Goal: Obtain resource: Obtain resource

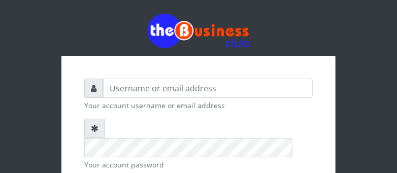
type input "TELECONOMIST"
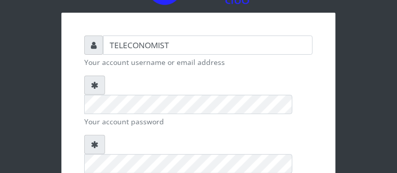
scroll to position [53, 0]
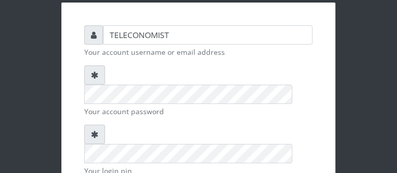
checkbox input "true"
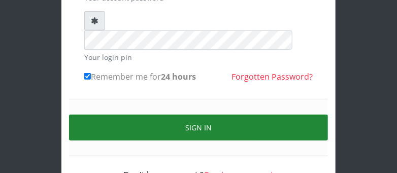
click at [263, 115] on button "Sign in" at bounding box center [198, 128] width 259 height 26
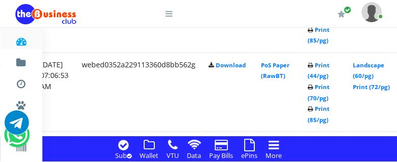
scroll to position [1331, 211]
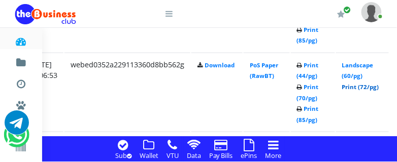
click at [370, 86] on link "Print (72/pg)" at bounding box center [360, 87] width 37 height 8
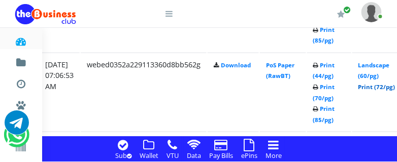
scroll to position [1331, 227]
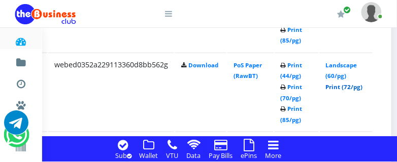
click at [363, 87] on link "Print (72/pg)" at bounding box center [344, 87] width 37 height 8
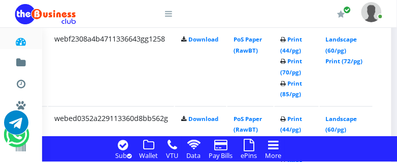
scroll to position [1250, 227]
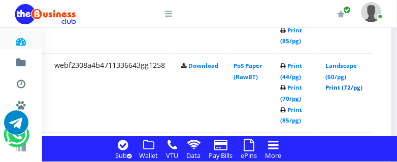
click at [363, 86] on link "Print (72/pg)" at bounding box center [344, 88] width 37 height 8
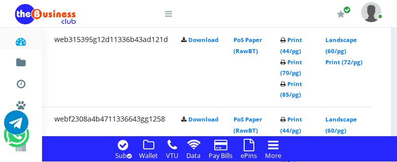
scroll to position [1170, 227]
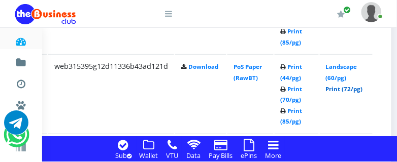
click at [356, 90] on link "Print (72/pg)" at bounding box center [344, 89] width 37 height 8
click at [360, 89] on link "Print (72/pg)" at bounding box center [344, 89] width 37 height 8
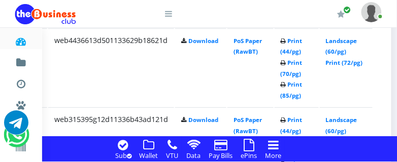
scroll to position [1090, 227]
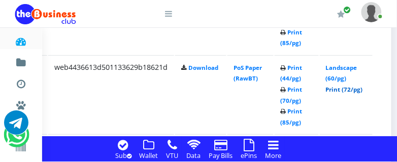
click at [363, 88] on link "Print (72/pg)" at bounding box center [344, 90] width 37 height 8
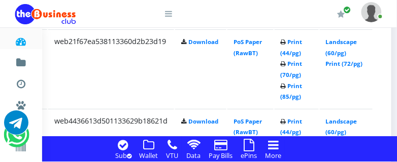
scroll to position [1009, 227]
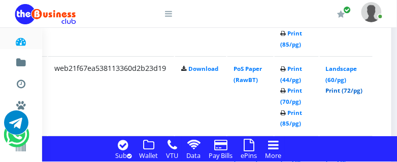
click at [363, 90] on link "Print (72/pg)" at bounding box center [344, 91] width 37 height 8
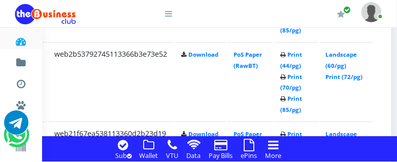
scroll to position [929, 227]
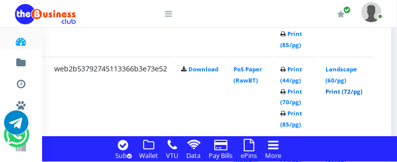
click at [363, 91] on link "Print (72/pg)" at bounding box center [344, 92] width 37 height 8
click at [357, 90] on link "Print (72/pg)" at bounding box center [344, 92] width 37 height 8
click at [353, 92] on link "Print (72/pg)" at bounding box center [344, 92] width 37 height 8
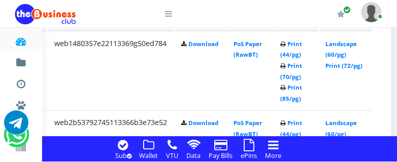
scroll to position [849, 227]
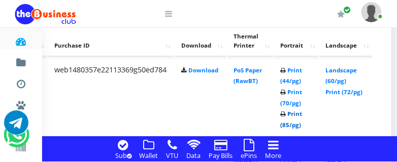
click at [302, 126] on link "Print (85/pg)" at bounding box center [292, 119] width 22 height 19
